Goal: Find specific page/section: Find specific page/section

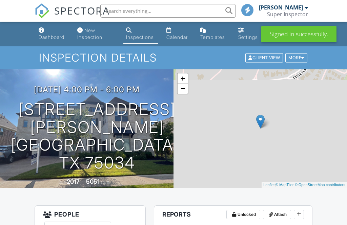
click at [53, 40] on link "Dashboard" at bounding box center [52, 33] width 33 height 19
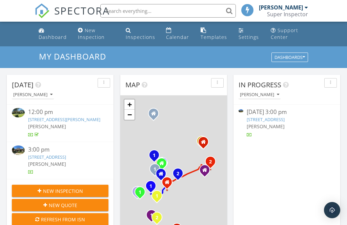
scroll to position [616, 347]
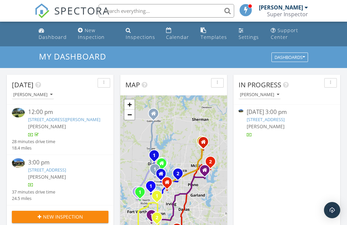
click at [284, 118] on link "[STREET_ADDRESS]" at bounding box center [265, 119] width 38 height 6
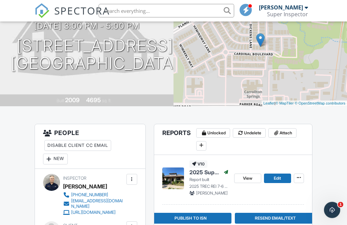
scroll to position [82, 0]
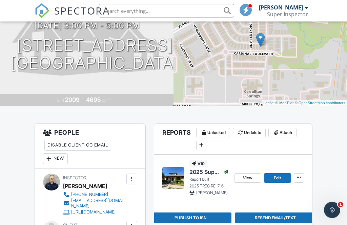
click at [244, 178] on span "View" at bounding box center [247, 178] width 9 height 7
